Goal: Information Seeking & Learning: Learn about a topic

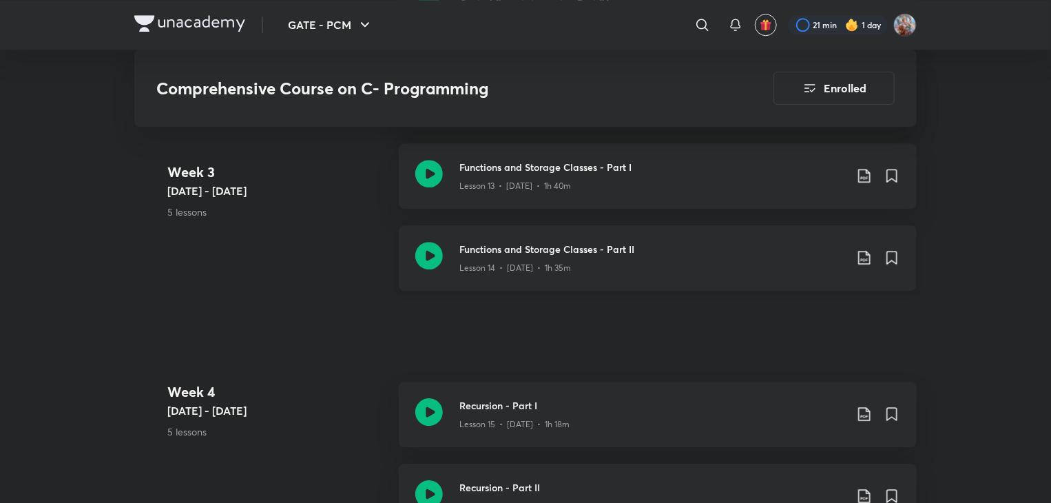
scroll to position [1922, 0]
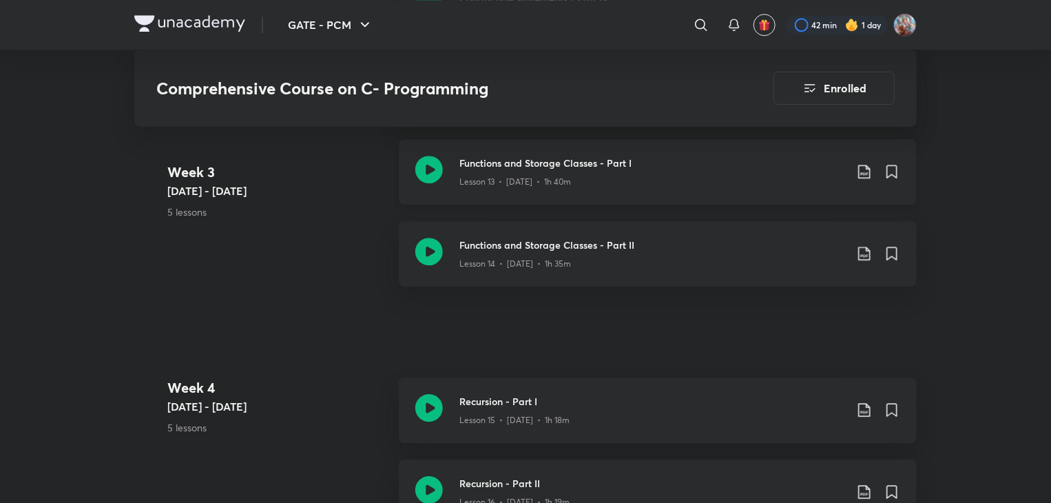
scroll to position [1924, 0]
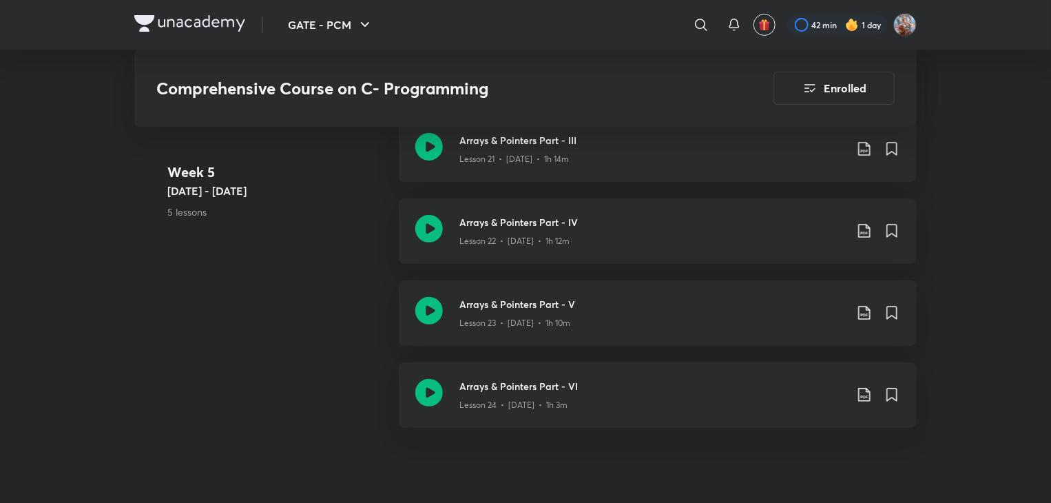
scroll to position [2750, 0]
